Goal: Book appointment/travel/reservation

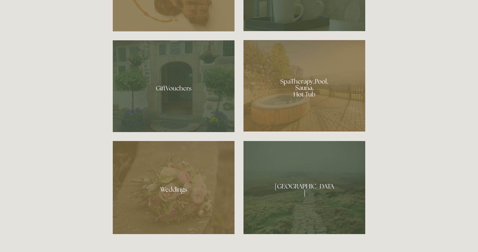
scroll to position [475, 0]
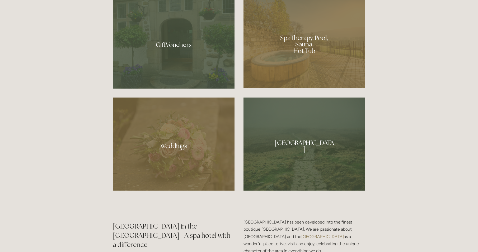
click at [314, 53] on div at bounding box center [304, 43] width 122 height 92
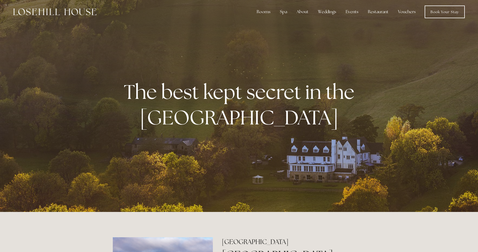
scroll to position [0, 0]
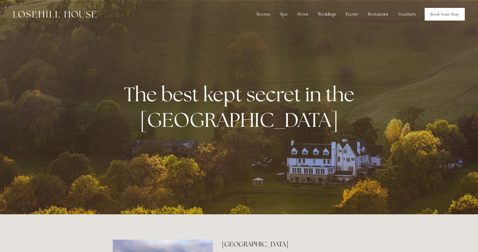
click at [449, 13] on link "Book Your Stay" at bounding box center [445, 14] width 40 height 13
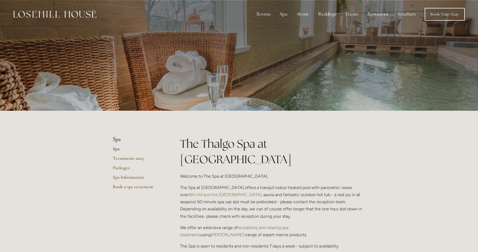
click at [413, 39] on div at bounding box center [239, 55] width 478 height 111
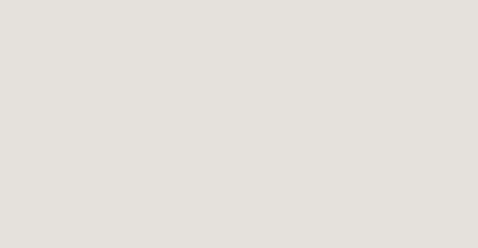
scroll to position [134, 0]
